Goal: Information Seeking & Learning: Find specific fact

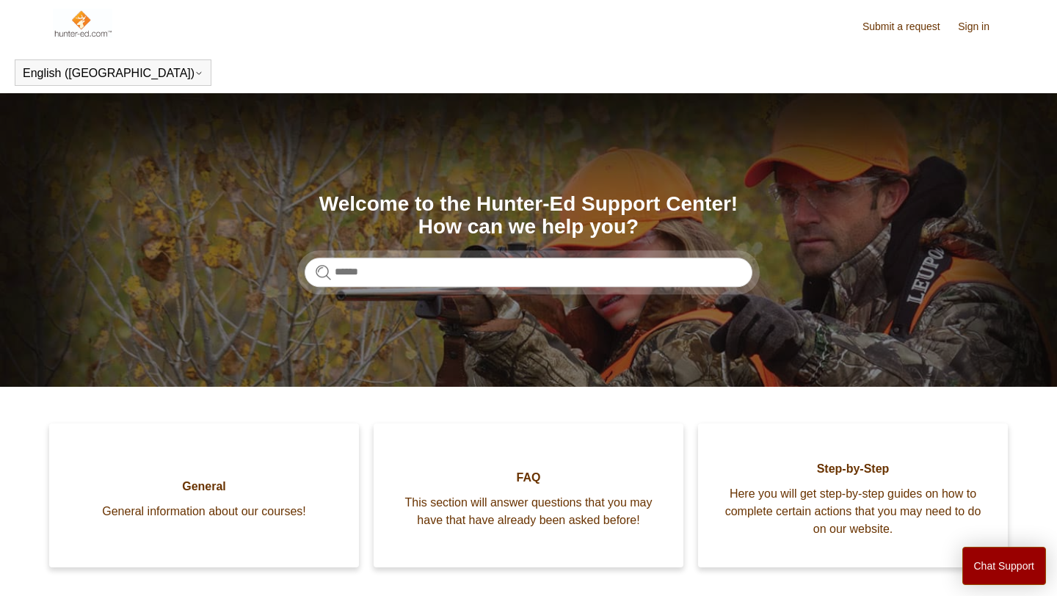
click at [371, 368] on section "Search Welcome to the Hunter-Ed Support Center! How can we help you?" at bounding box center [528, 240] width 1057 height 294
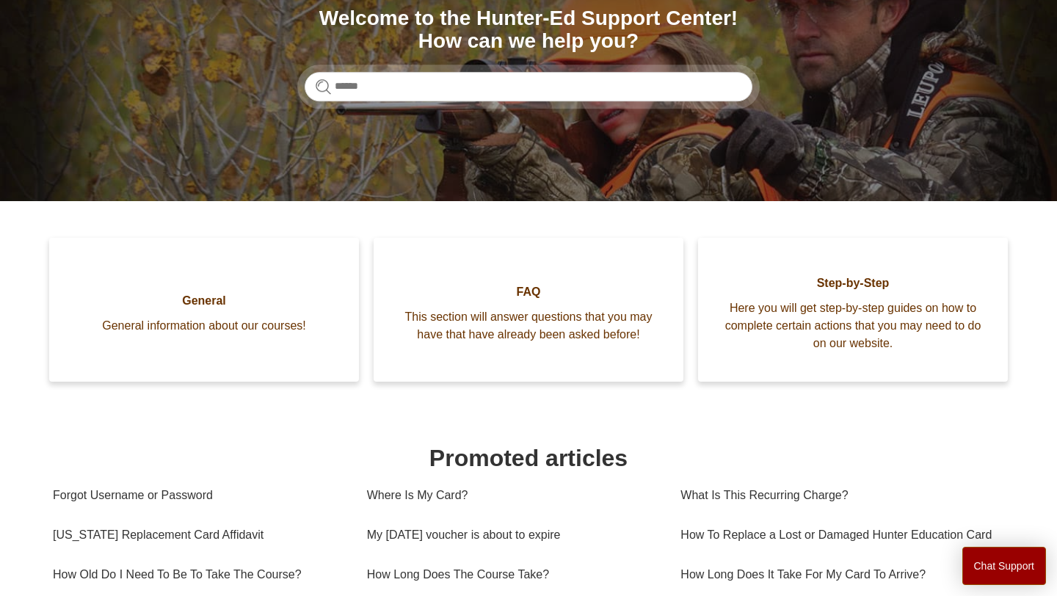
scroll to position [174, 0]
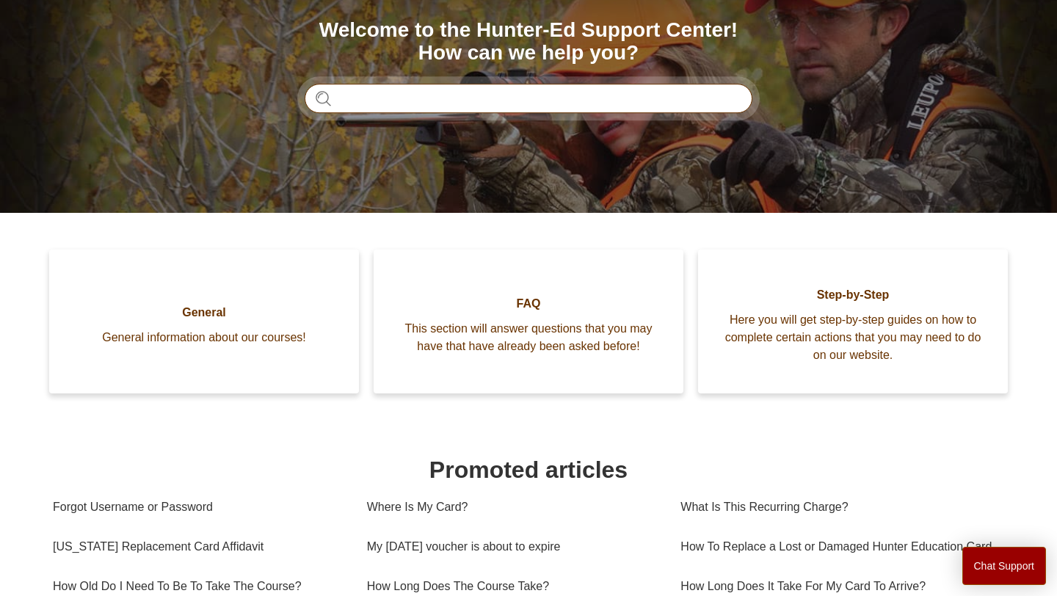
click at [436, 105] on input "Search" at bounding box center [529, 98] width 448 height 29
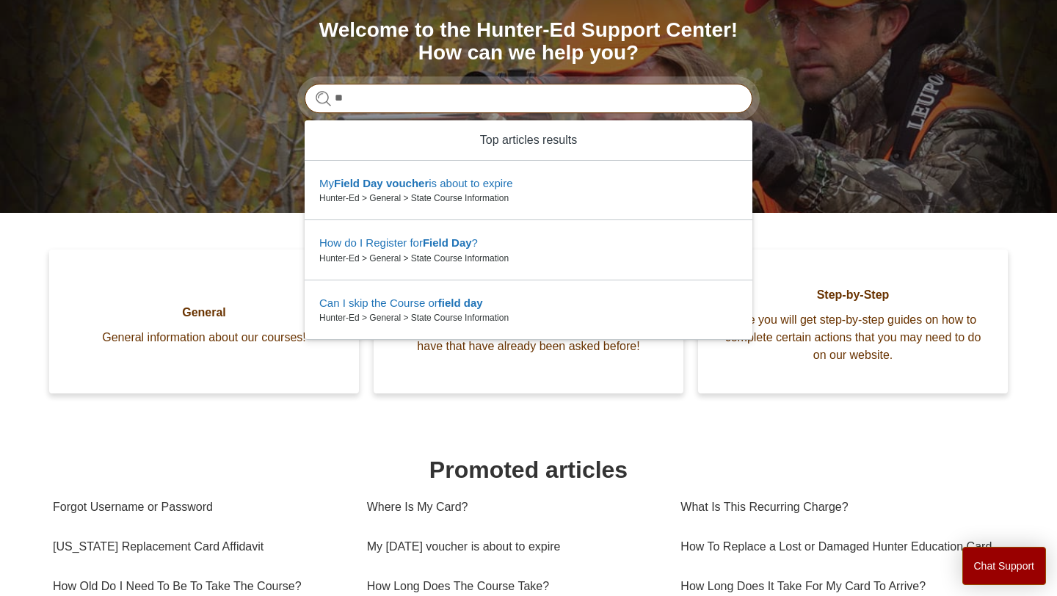
type input "*"
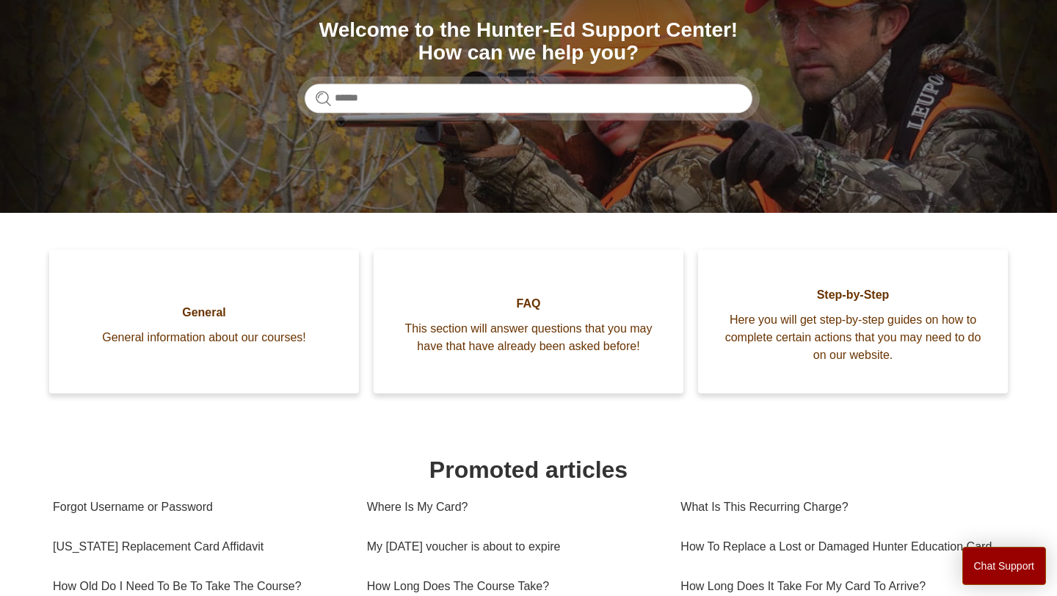
click at [813, 457] on h1 "Promoted articles" at bounding box center [528, 469] width 951 height 35
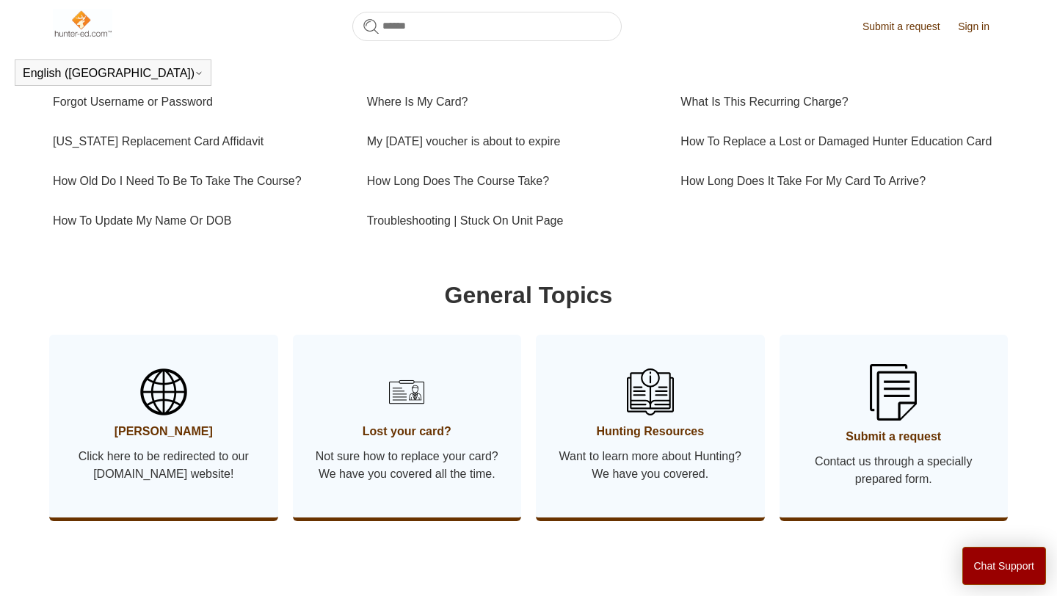
scroll to position [544, 0]
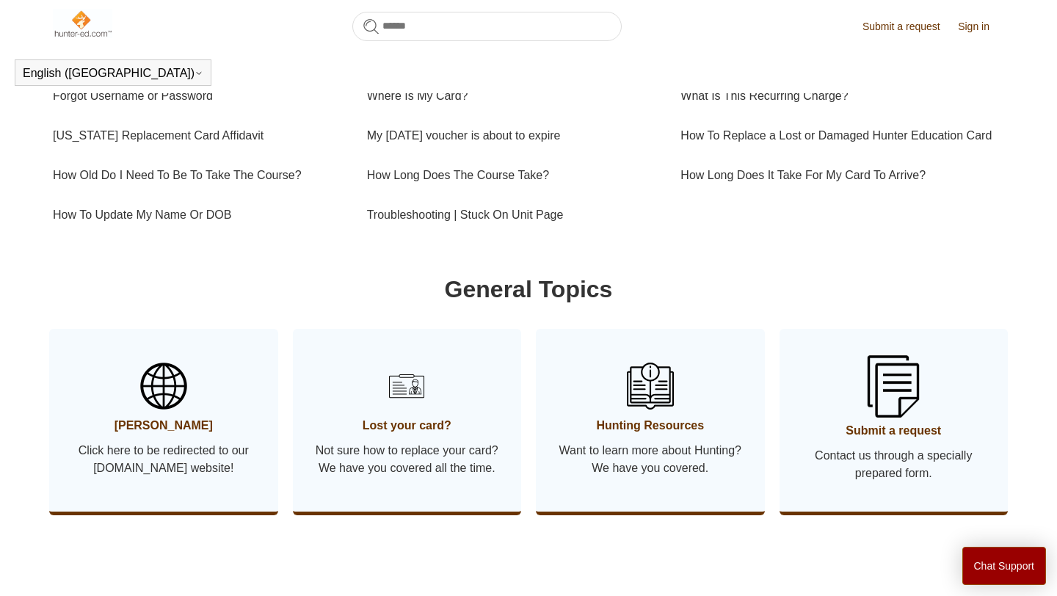
click at [877, 440] on span "Submit a request" at bounding box center [894, 431] width 185 height 18
click at [920, 440] on span "Submit a request" at bounding box center [894, 431] width 185 height 18
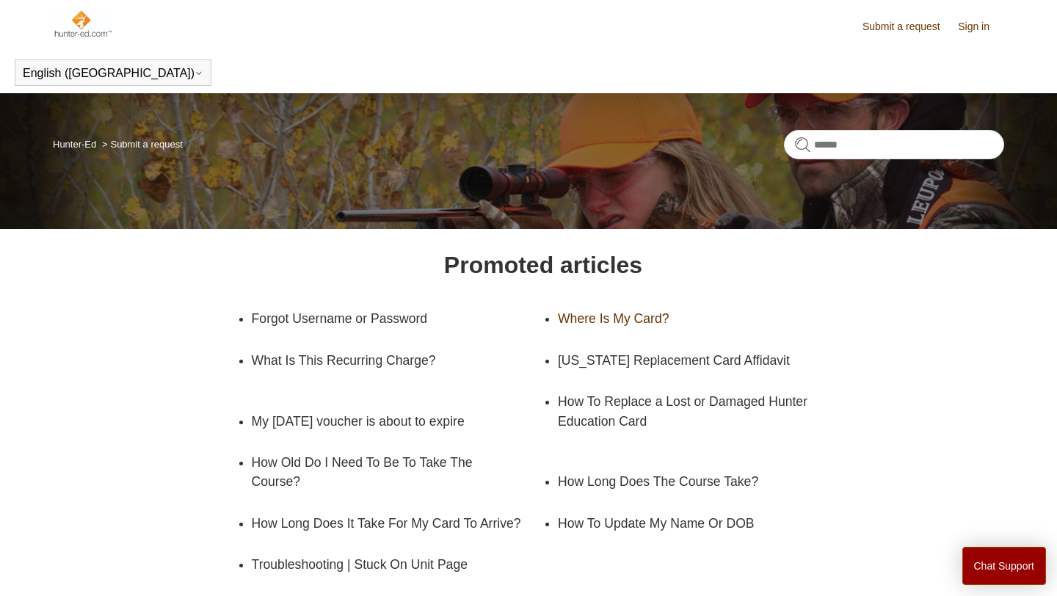
click at [688, 314] on link "Where Is My Card?" at bounding box center [692, 318] width 269 height 41
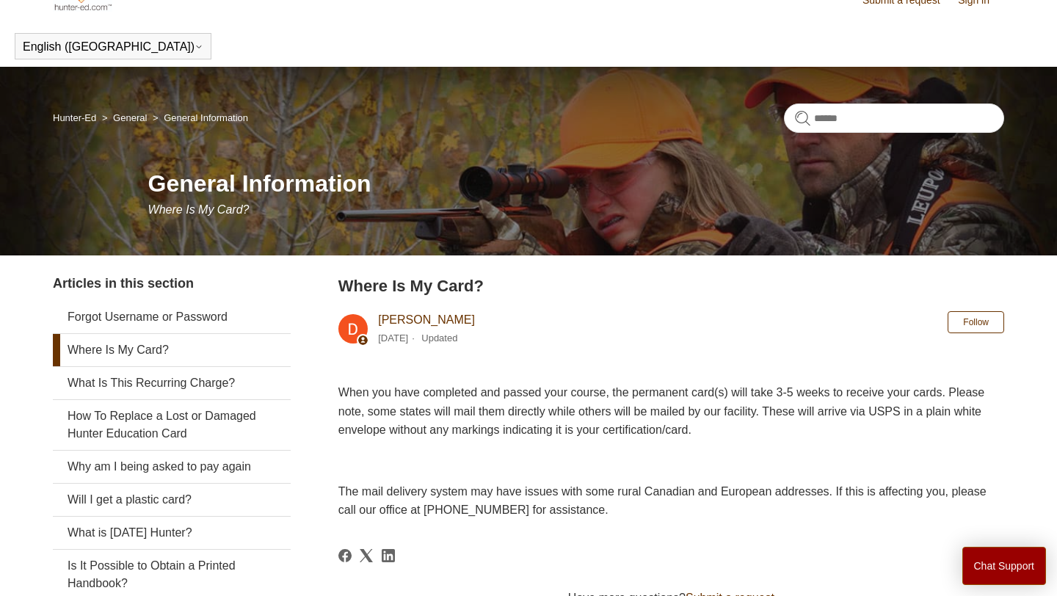
scroll to position [29, 0]
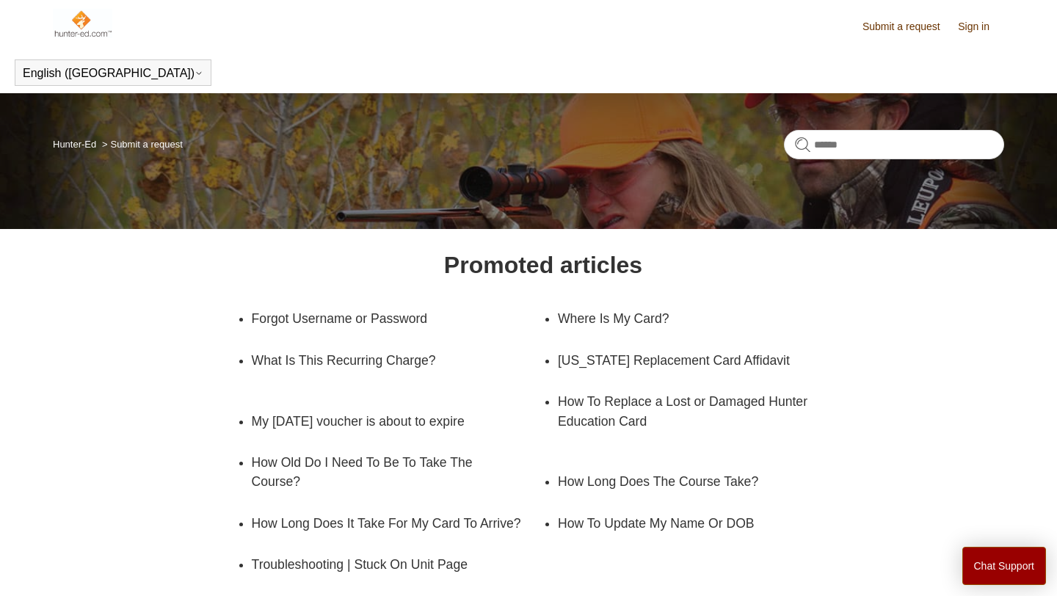
click at [861, 395] on ul "Forgot Username or Password Where Is My Card? What Is This Recurring Charge? Pe…" at bounding box center [543, 441] width 642 height 287
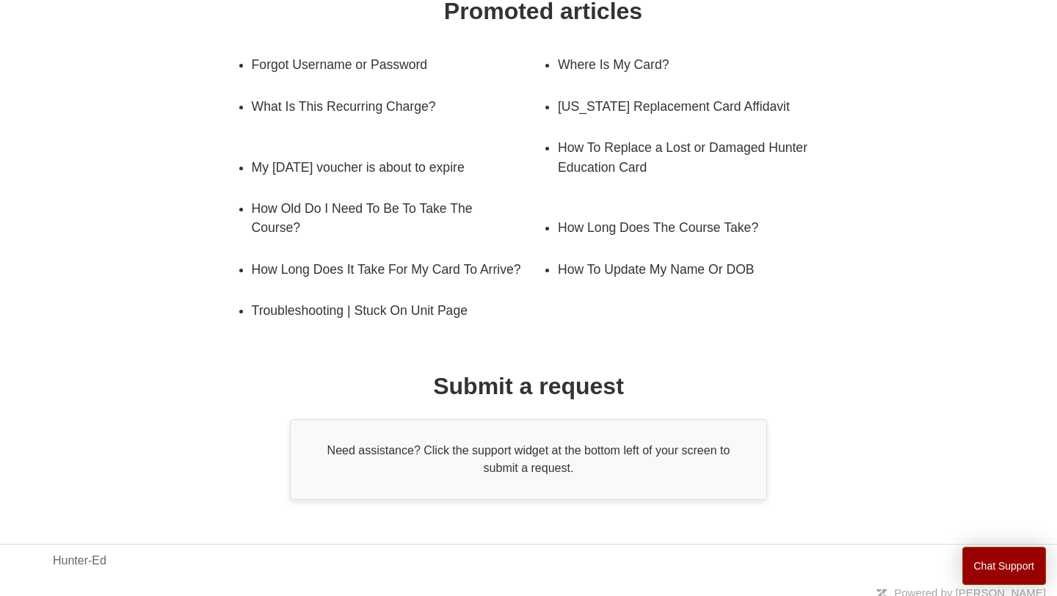
scroll to position [263, 0]
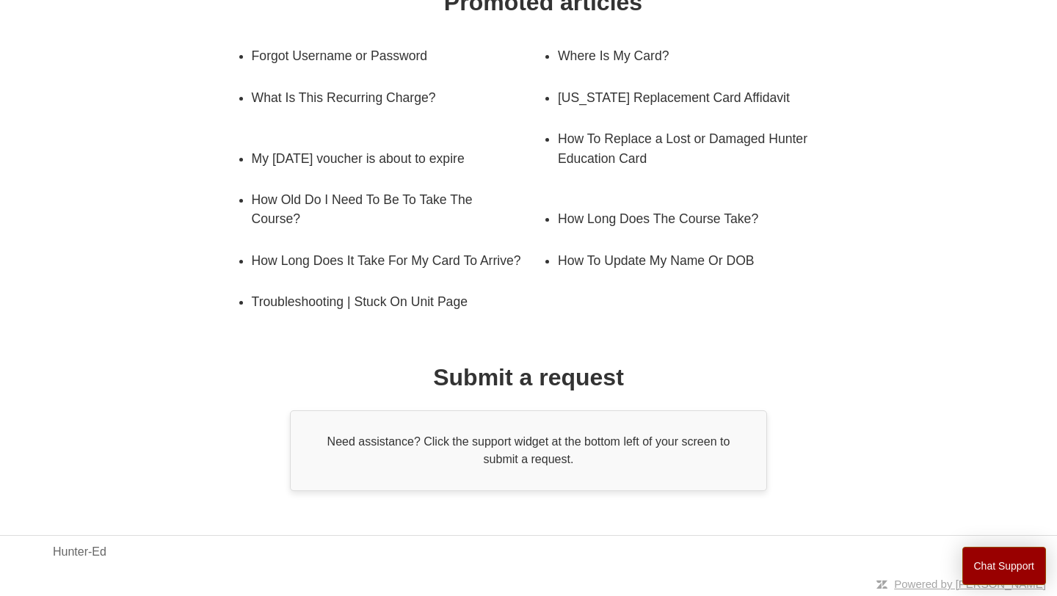
click at [779, 446] on div "Promoted articles Forgot Username or Password Where Is My Card? What Is This Re…" at bounding box center [529, 238] width 856 height 506
click at [966, 558] on button "Chat Support" at bounding box center [1004, 566] width 84 height 38
click at [727, 305] on ul "Forgot Username or Password Where Is My Card? What Is This Recurring Charge? Pe…" at bounding box center [543, 178] width 642 height 287
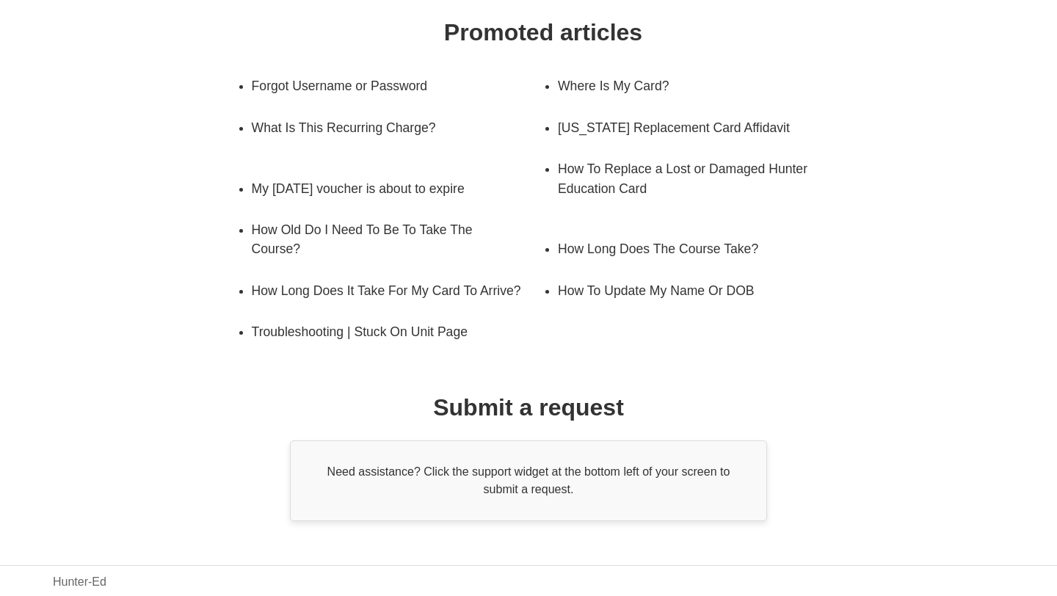
scroll to position [233, 0]
click at [715, 330] on ul "Forgot Username or Password Where Is My Card? What Is This Recurring Charge? Pe…" at bounding box center [543, 208] width 642 height 287
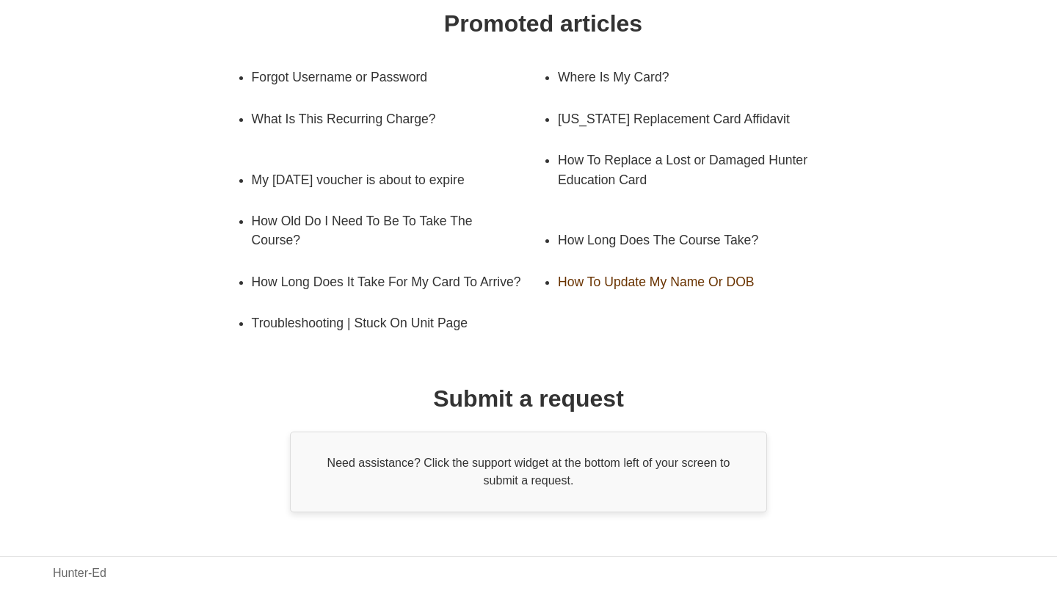
scroll to position [263, 0]
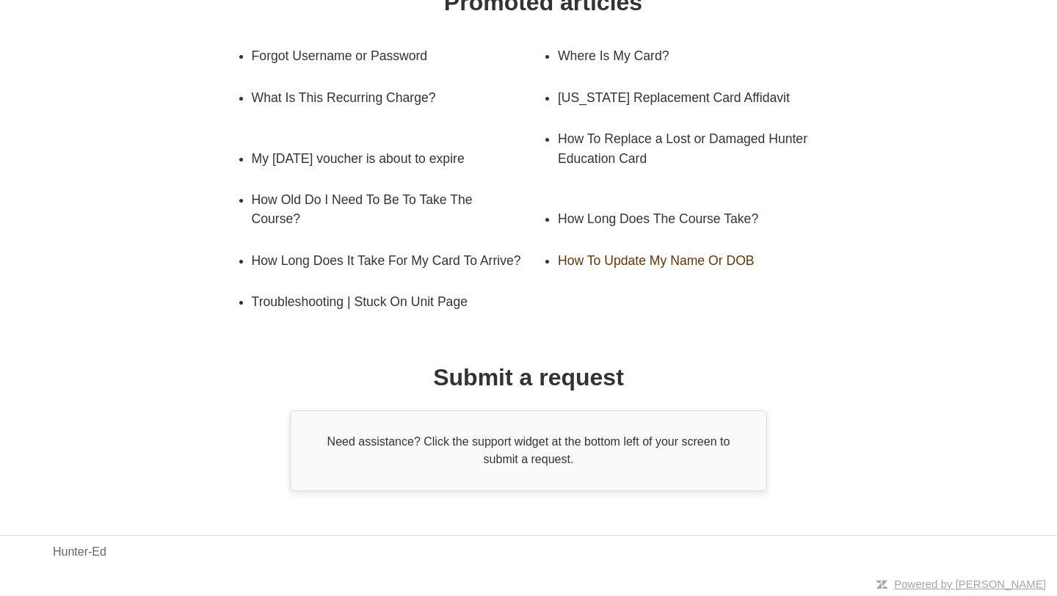
click at [692, 335] on div "Promoted articles Forgot Username or Password Where Is My Card? What Is This Re…" at bounding box center [529, 238] width 856 height 506
